Goal: Navigation & Orientation: Find specific page/section

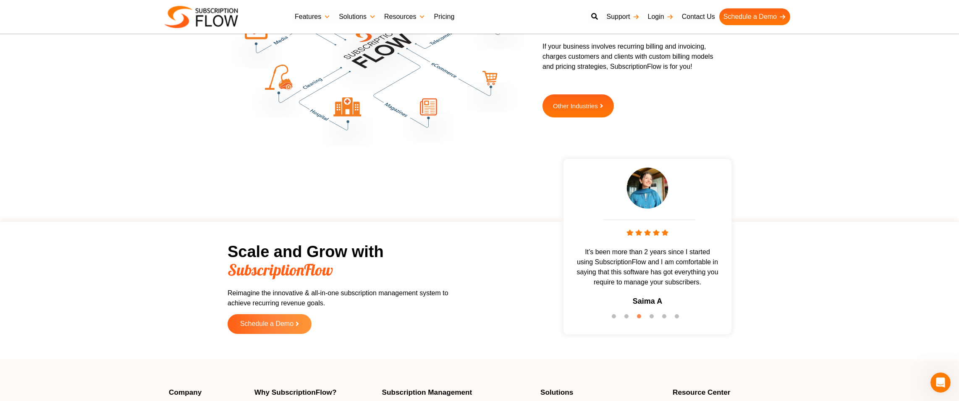
scroll to position [2519, 0]
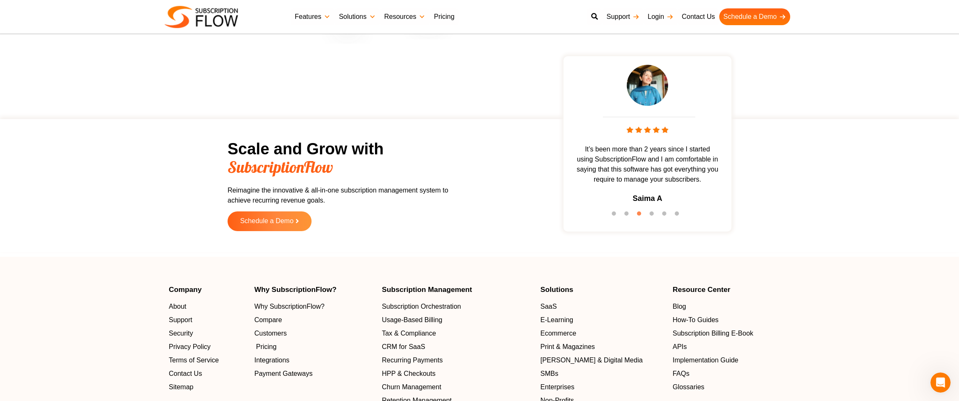
click at [258, 343] on span "Pricing" at bounding box center [266, 348] width 21 height 10
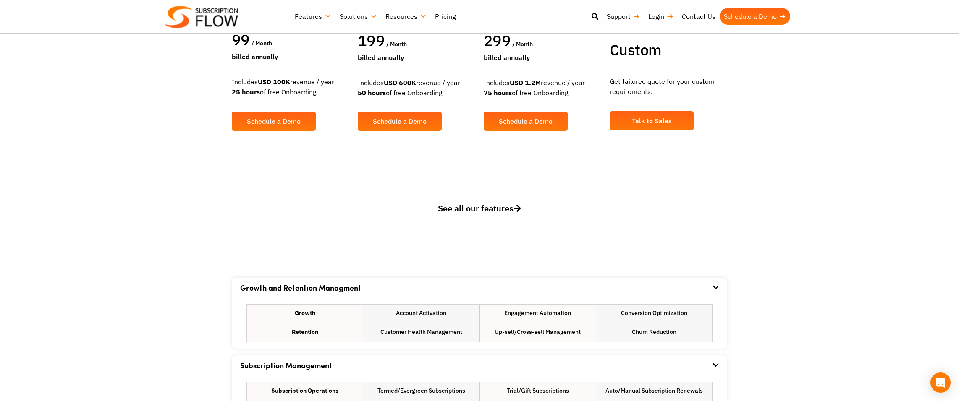
scroll to position [336, 0]
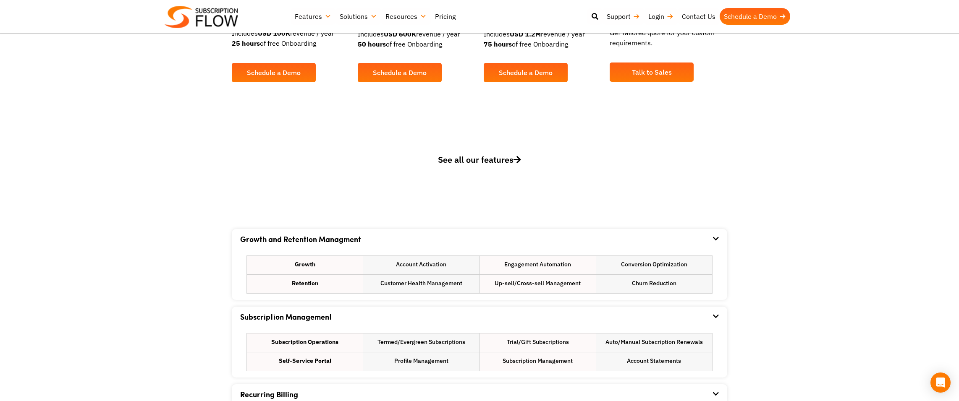
click at [521, 159] on icon at bounding box center [517, 160] width 8 height 8
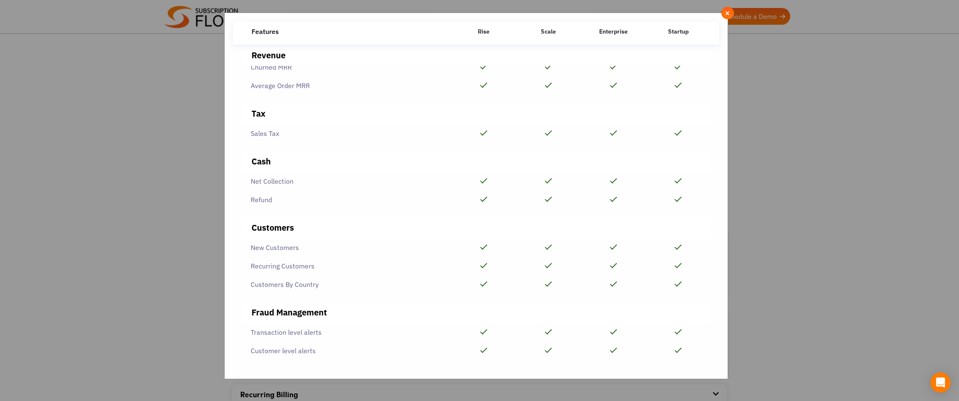
scroll to position [882, 0]
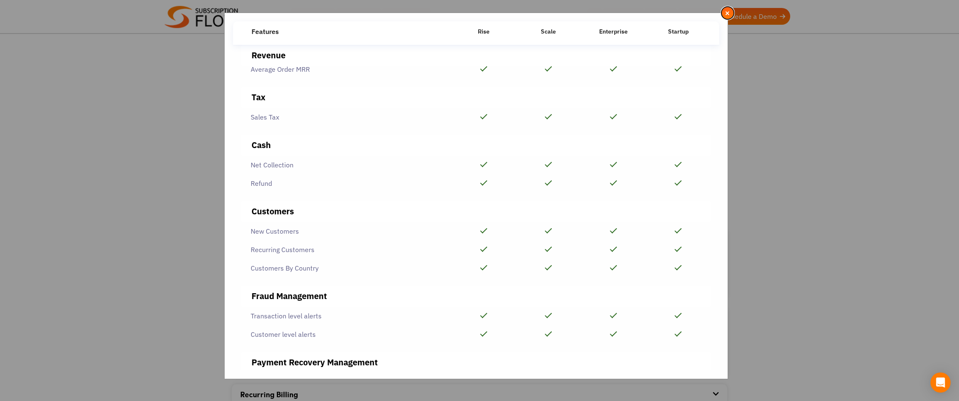
click at [725, 11] on span "×" at bounding box center [727, 12] width 5 height 9
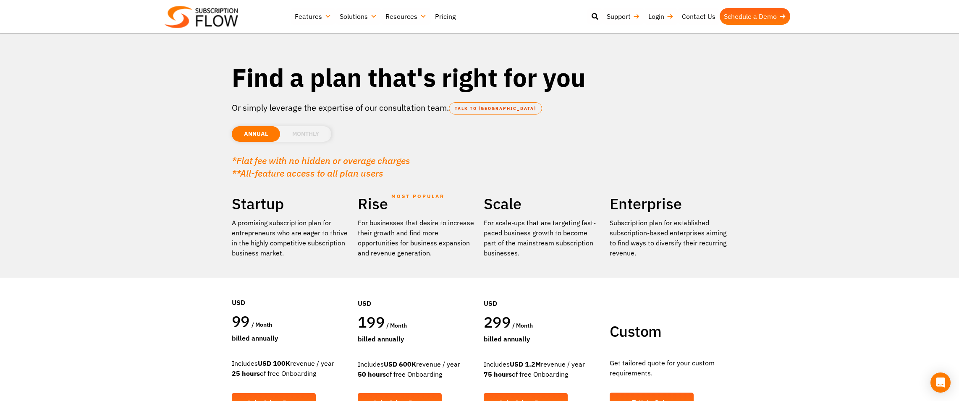
scroll to position [0, 0]
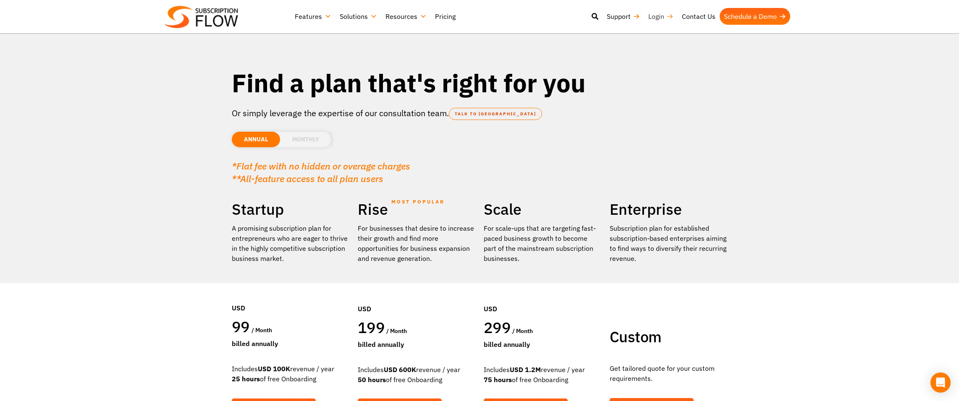
click at [664, 19] on link "Login" at bounding box center [661, 16] width 34 height 17
